Goal: Transaction & Acquisition: Subscribe to service/newsletter

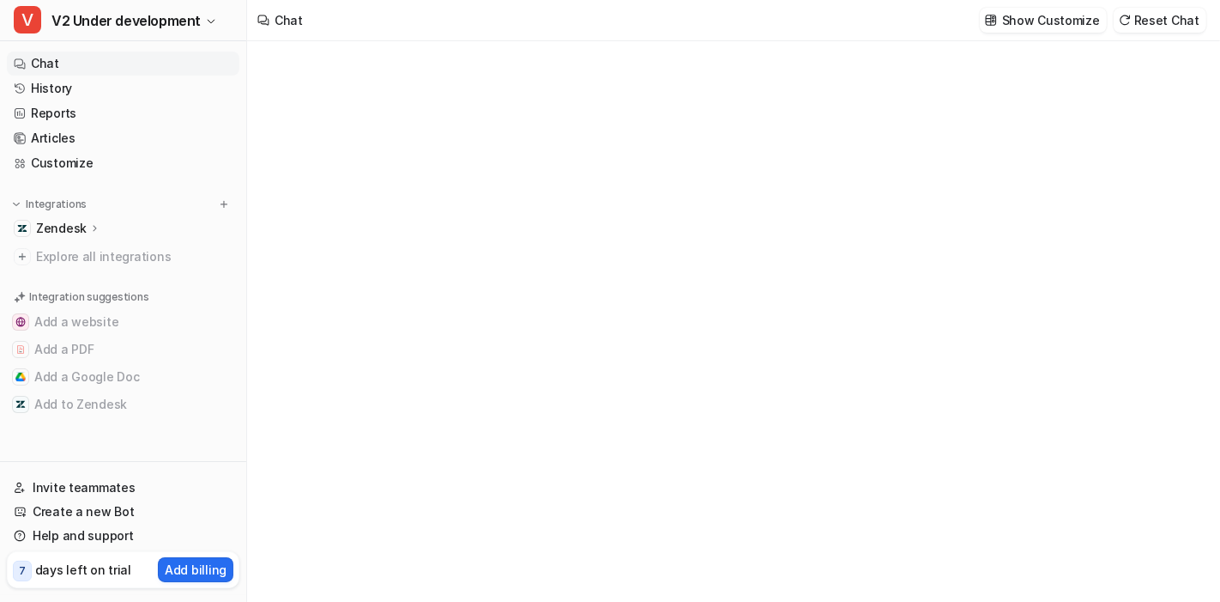
type textarea "**********"
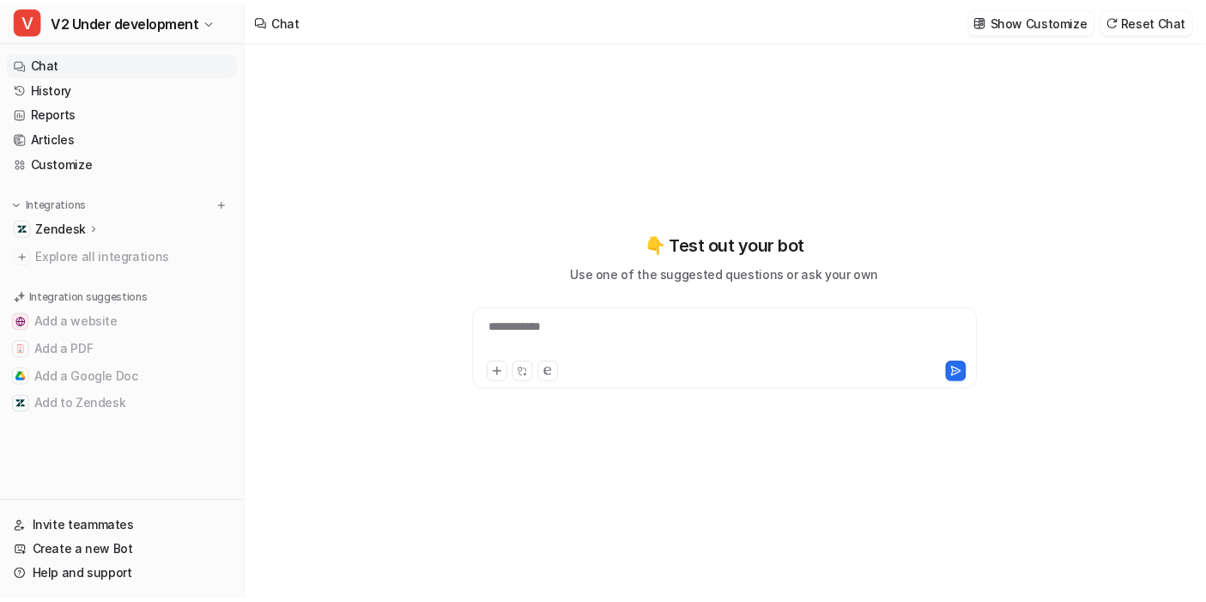
scroll to position [2320, 0]
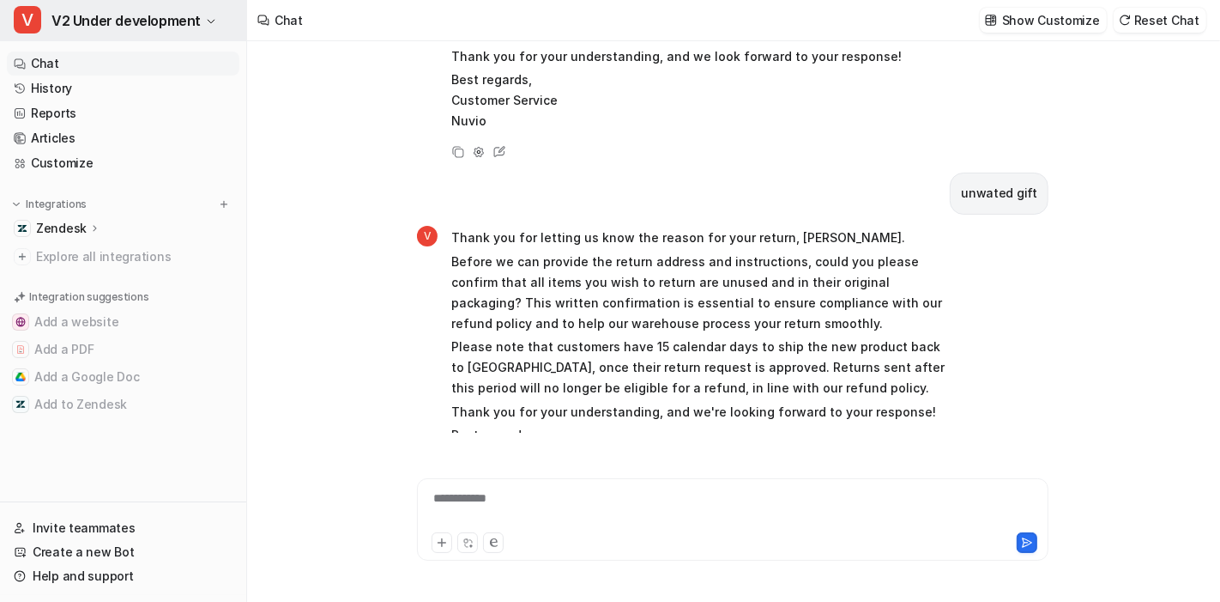
click at [203, 28] on button "V V2 Under development" at bounding box center [123, 20] width 246 height 41
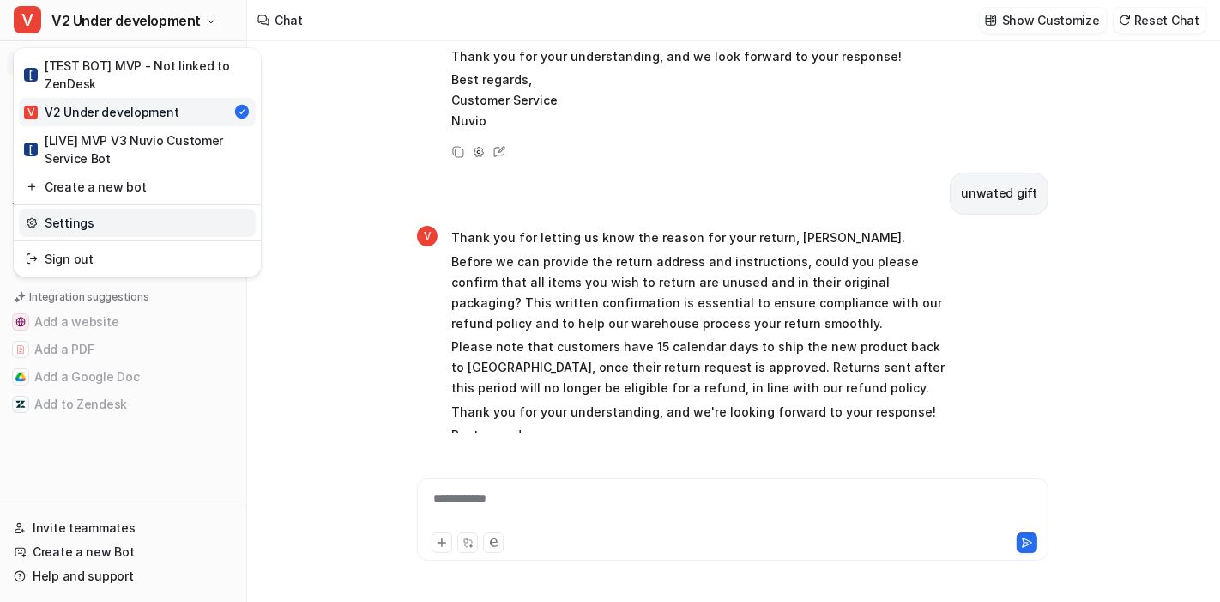
click at [132, 227] on link "Settings" at bounding box center [137, 223] width 237 height 28
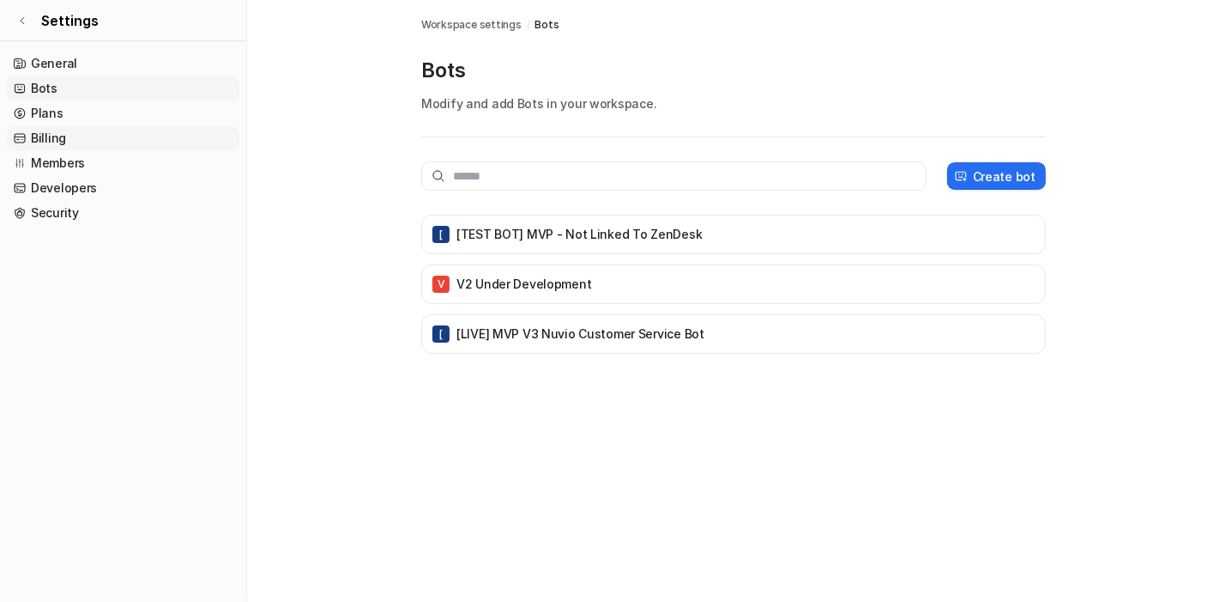
click at [120, 133] on link "Billing" at bounding box center [123, 138] width 233 height 24
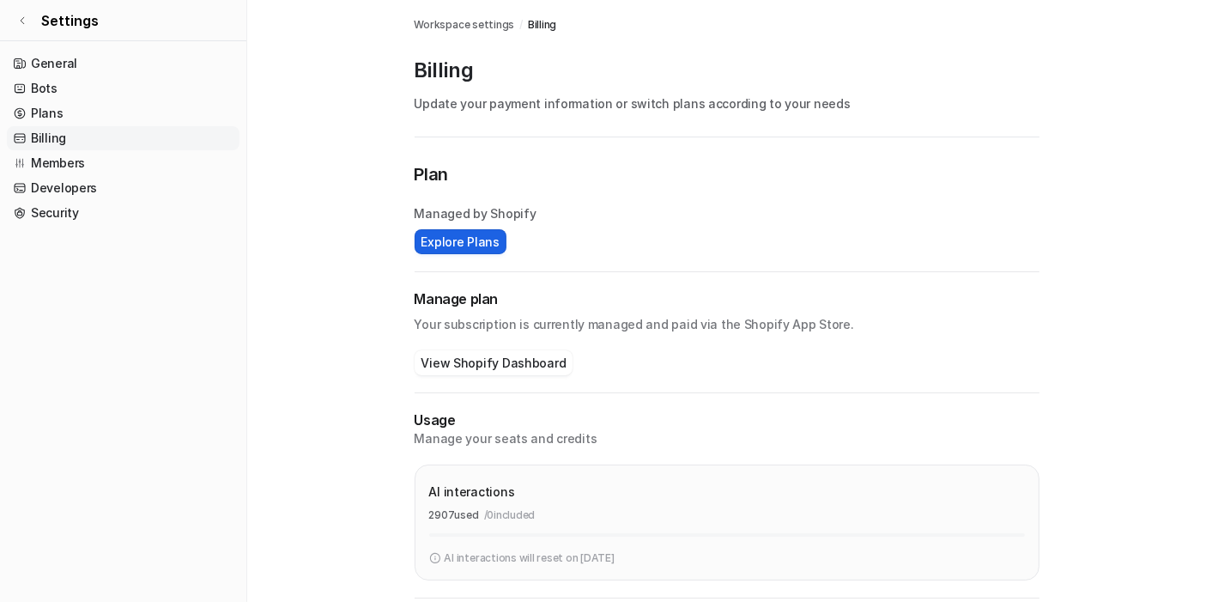
click at [478, 248] on button "Explore Plans" at bounding box center [461, 241] width 92 height 25
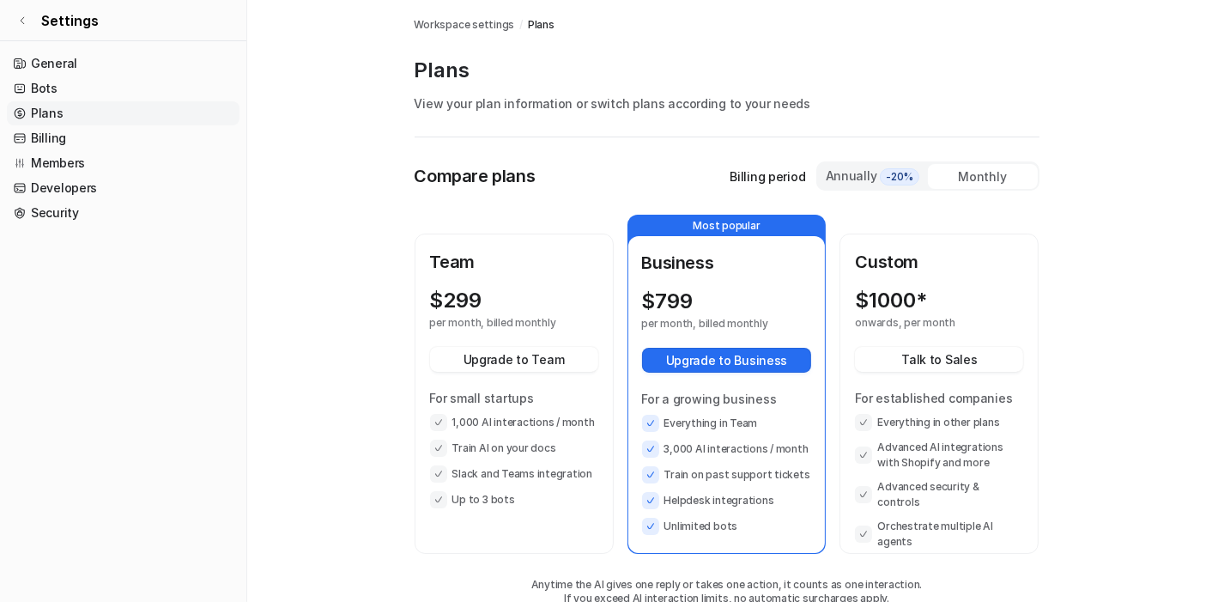
scroll to position [64, 0]
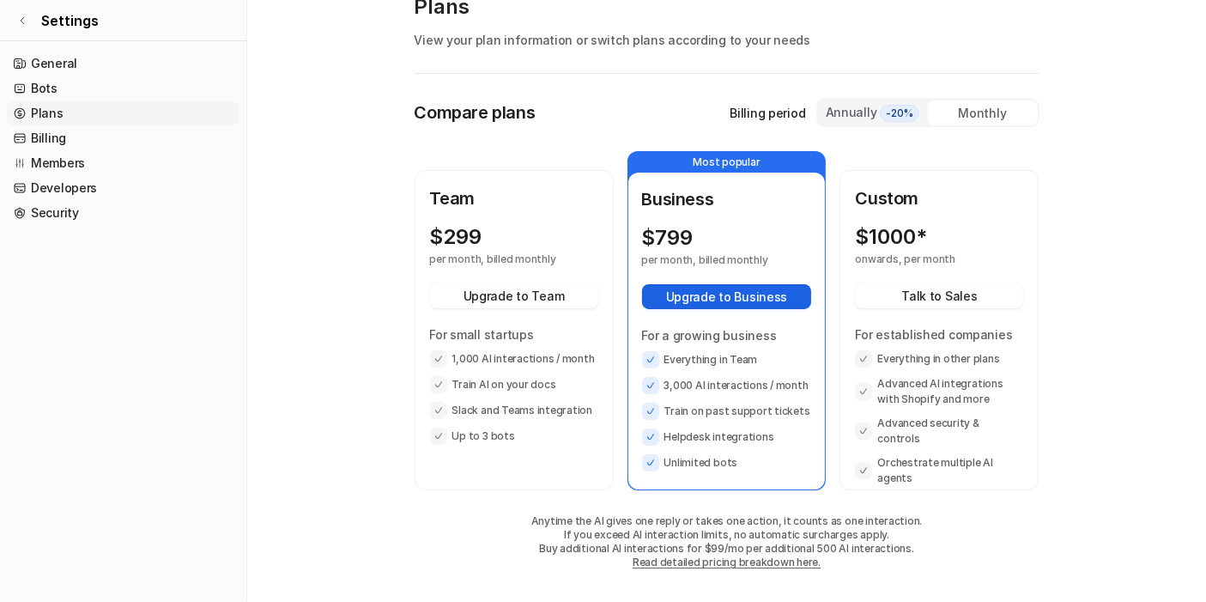
click at [762, 302] on button "Upgrade to Business" at bounding box center [727, 296] width 170 height 25
